Goal: Transaction & Acquisition: Purchase product/service

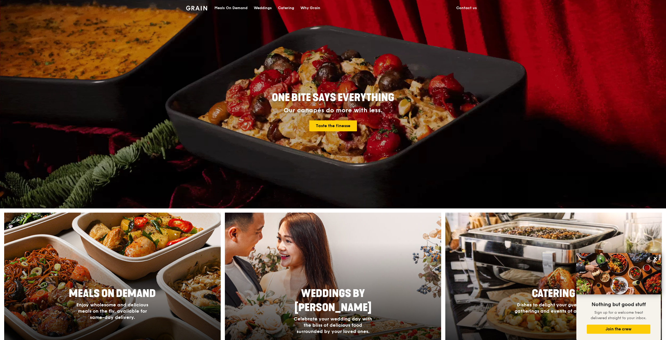
click at [243, 11] on div "Meals On Demand" at bounding box center [231, 8] width 33 height 16
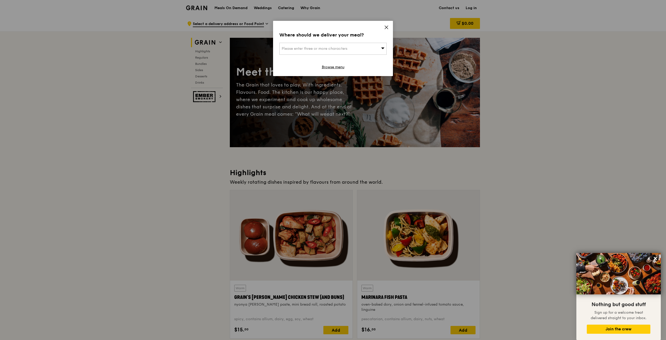
click at [383, 27] on div "Where should we deliver your meal? Please enter three or more characters Browse…" at bounding box center [333, 48] width 120 height 55
click at [381, 25] on div "Where should we deliver your meal? Please enter three or more characters Browse…" at bounding box center [333, 48] width 120 height 55
click at [387, 28] on icon at bounding box center [386, 27] width 3 height 3
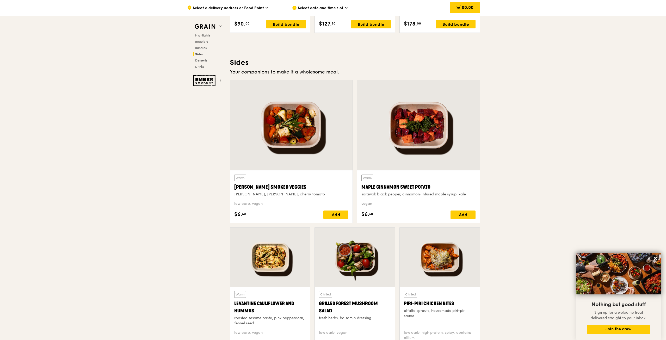
scroll to position [1199, 0]
